Goal: Download file/media

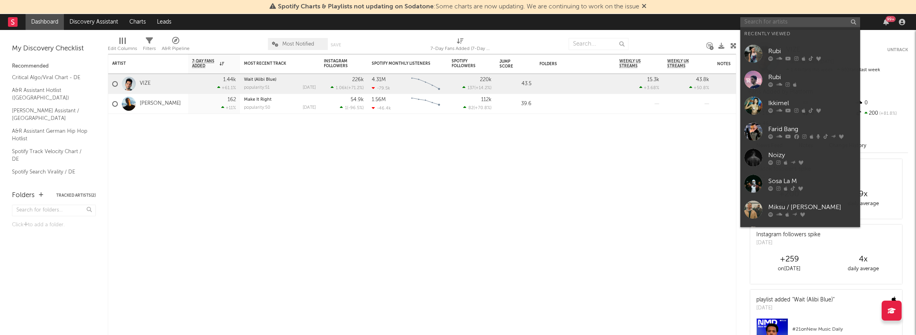
click at [762, 23] on input "text" at bounding box center [800, 22] width 120 height 10
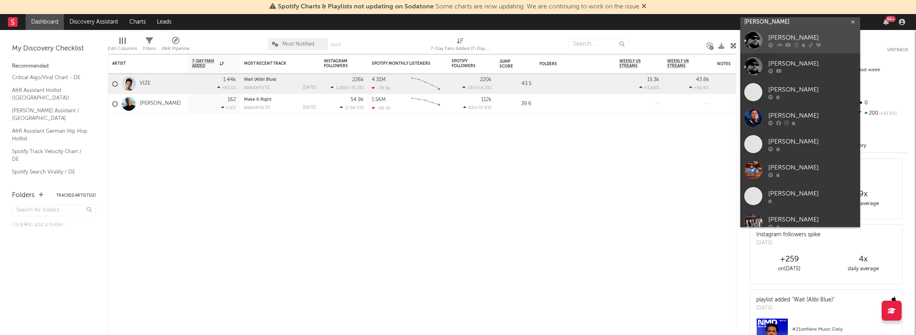
type input "[PERSON_NAME]"
click at [785, 39] on div "[PERSON_NAME]" at bounding box center [812, 38] width 88 height 10
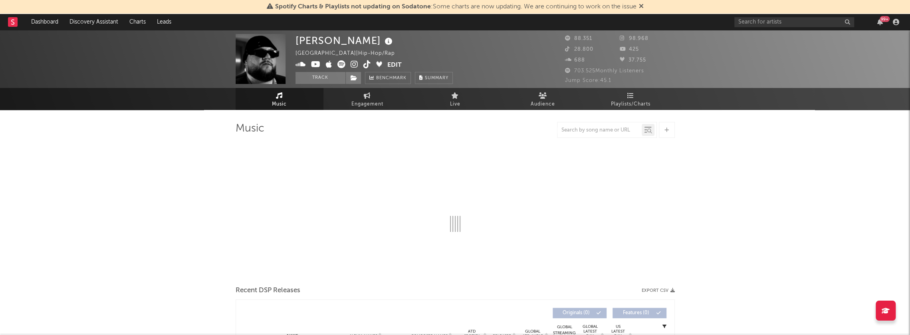
select select "6m"
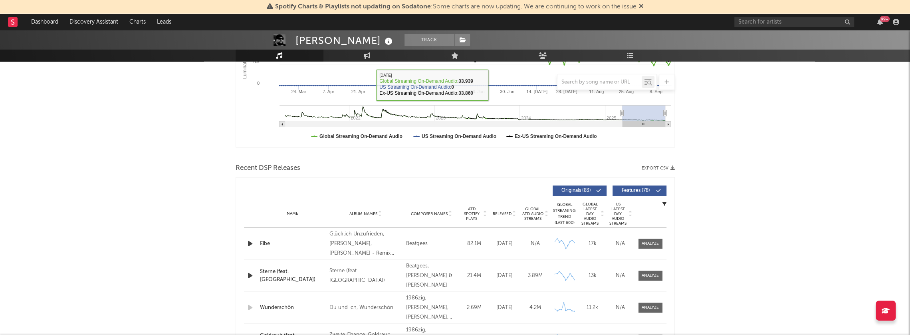
scroll to position [200, 0]
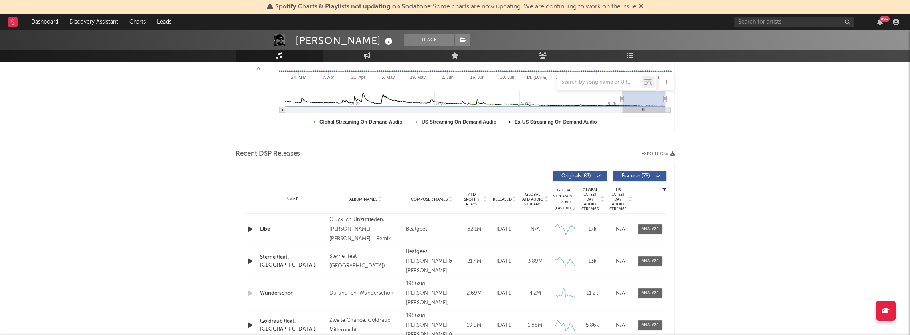
click at [658, 152] on button "Export CSV" at bounding box center [658, 153] width 33 height 5
